Goal: Find specific page/section: Find specific page/section

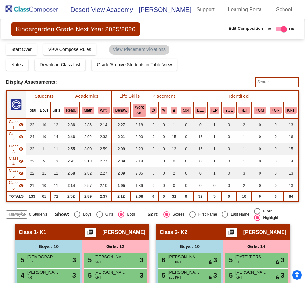
scroll to position [642, 0]
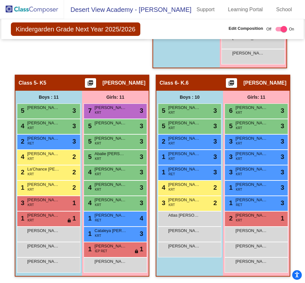
click at [44, 9] on img at bounding box center [32, 9] width 64 height 19
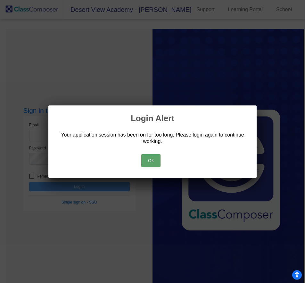
click at [151, 155] on button "Ok" at bounding box center [150, 160] width 19 height 13
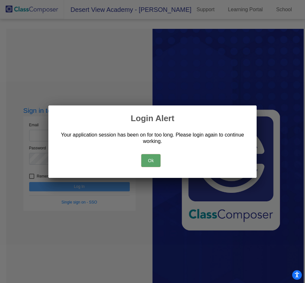
click at [148, 159] on button "Ok" at bounding box center [150, 160] width 19 height 13
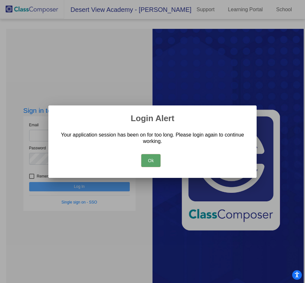
click at [148, 159] on button "Ok" at bounding box center [150, 160] width 19 height 13
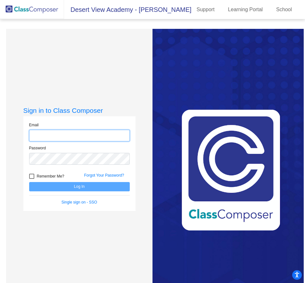
click at [102, 138] on input "email" at bounding box center [79, 136] width 101 height 12
type input "[EMAIL_ADDRESS][DOMAIN_NAME]"
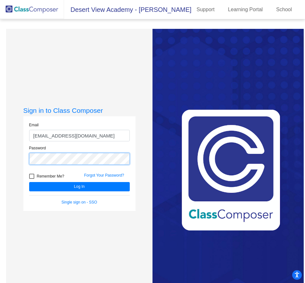
click at [29, 182] on button "Log In" at bounding box center [79, 186] width 101 height 9
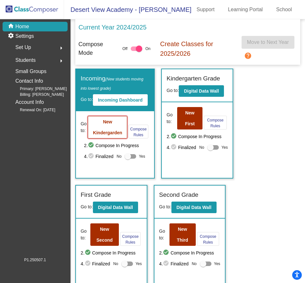
click at [112, 125] on button "New Kindergarden" at bounding box center [107, 127] width 39 height 22
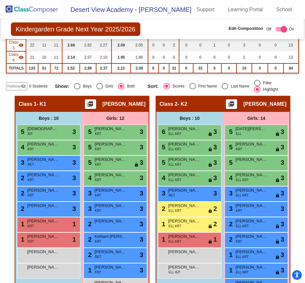
scroll to position [192, 0]
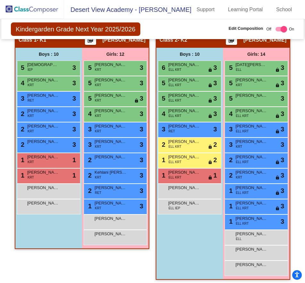
click at [49, 13] on img at bounding box center [32, 9] width 64 height 19
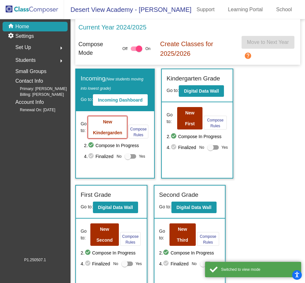
click at [109, 135] on b "New Kindergarden" at bounding box center [107, 127] width 29 height 16
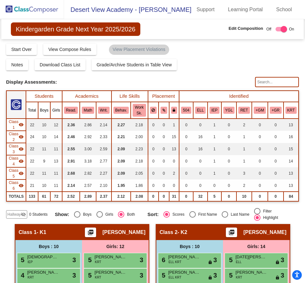
click at [41, 11] on img at bounding box center [32, 9] width 64 height 19
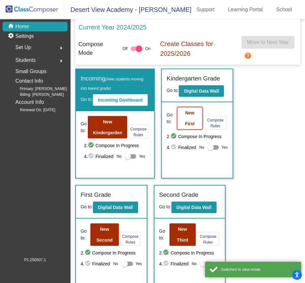
click at [189, 117] on button "New First" at bounding box center [190, 118] width 26 height 22
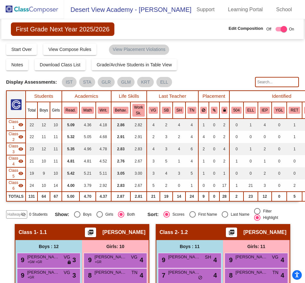
click at [31, 8] on img at bounding box center [32, 9] width 64 height 19
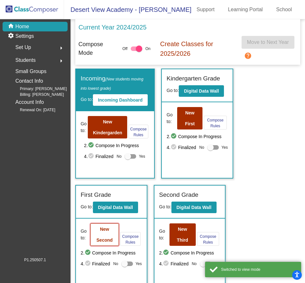
click at [112, 245] on button "New Second" at bounding box center [104, 234] width 28 height 22
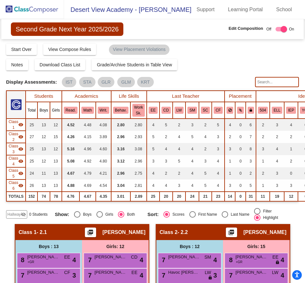
click at [37, 9] on img at bounding box center [32, 9] width 64 height 19
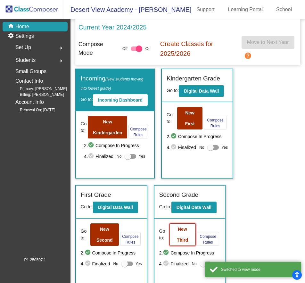
click at [189, 238] on button "New Third" at bounding box center [182, 234] width 26 height 22
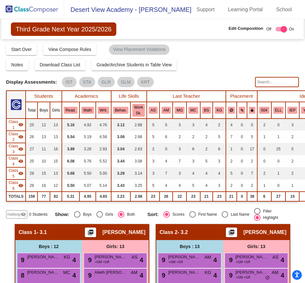
click at [38, 5] on img at bounding box center [32, 9] width 64 height 19
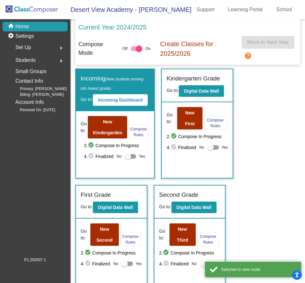
scroll to position [128, 0]
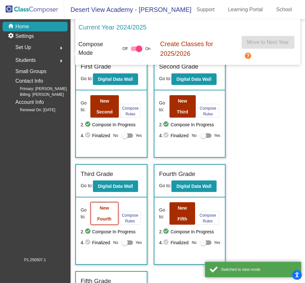
click at [93, 213] on button "New Fourth" at bounding box center [105, 213] width 28 height 22
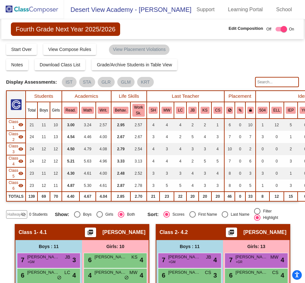
click at [36, 11] on img at bounding box center [32, 9] width 64 height 19
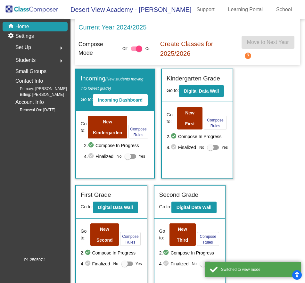
scroll to position [150, 0]
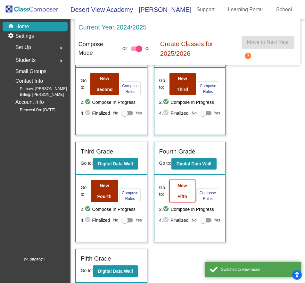
click at [175, 193] on button "New Fifth" at bounding box center [182, 191] width 26 height 22
